Goal: Find specific page/section: Find specific page/section

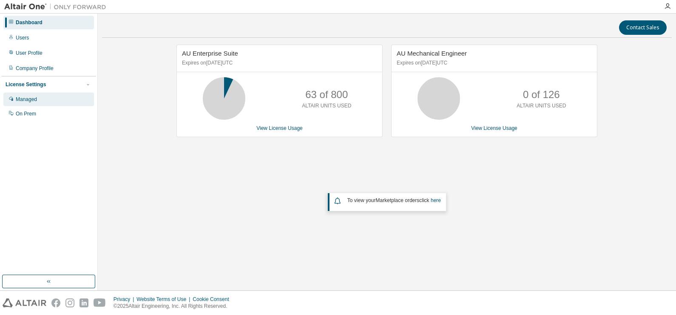
click at [62, 105] on div "Managed" at bounding box center [48, 100] width 91 height 14
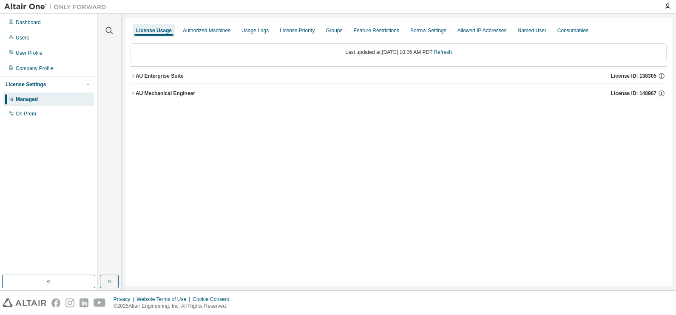
click at [130, 74] on div "License Usage Authorized Machines Usage Logs License Priority Groups Feature Re…" at bounding box center [398, 152] width 546 height 269
click at [134, 78] on icon "button" at bounding box center [132, 76] width 5 height 5
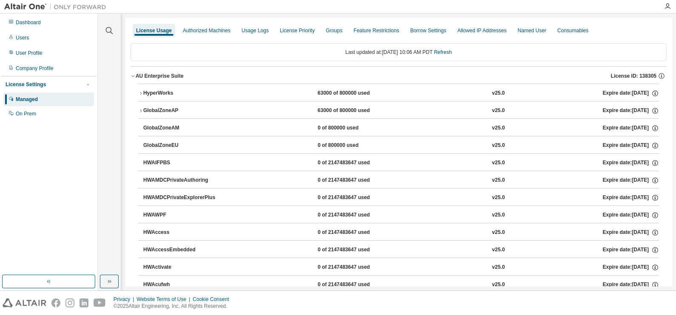
click at [133, 74] on icon "button" at bounding box center [132, 76] width 5 height 5
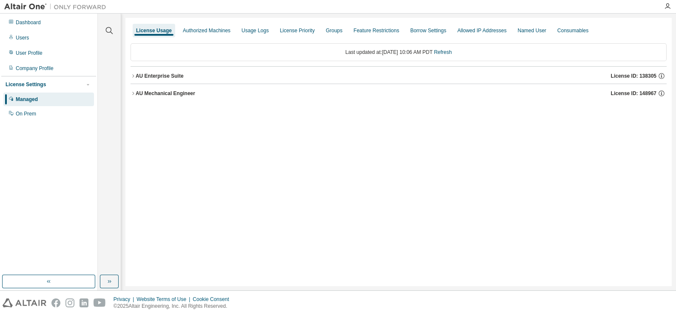
click at [135, 92] on icon "button" at bounding box center [132, 93] width 5 height 5
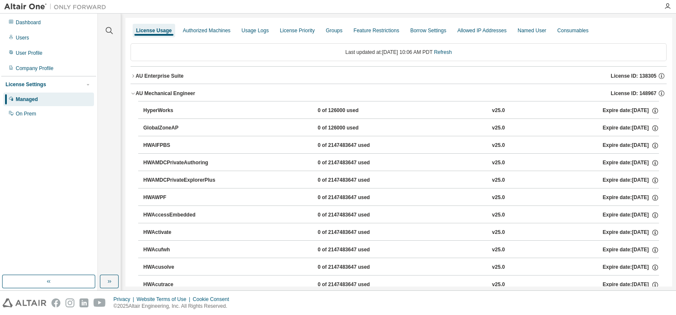
click at [135, 92] on icon "button" at bounding box center [132, 93] width 5 height 5
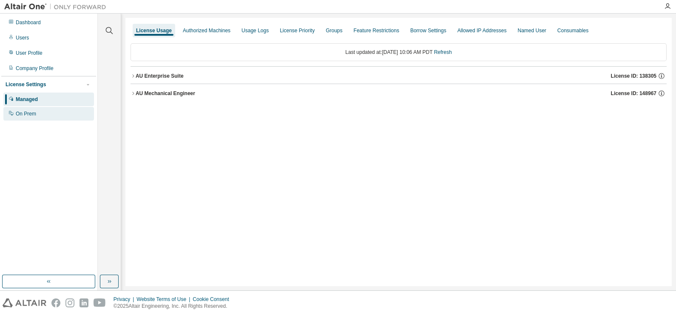
click at [45, 111] on div "On Prem" at bounding box center [48, 114] width 91 height 14
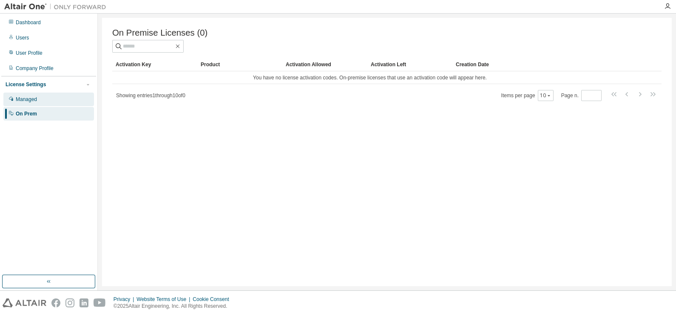
click at [44, 99] on div "Managed" at bounding box center [48, 100] width 91 height 14
